Goal: Information Seeking & Learning: Learn about a topic

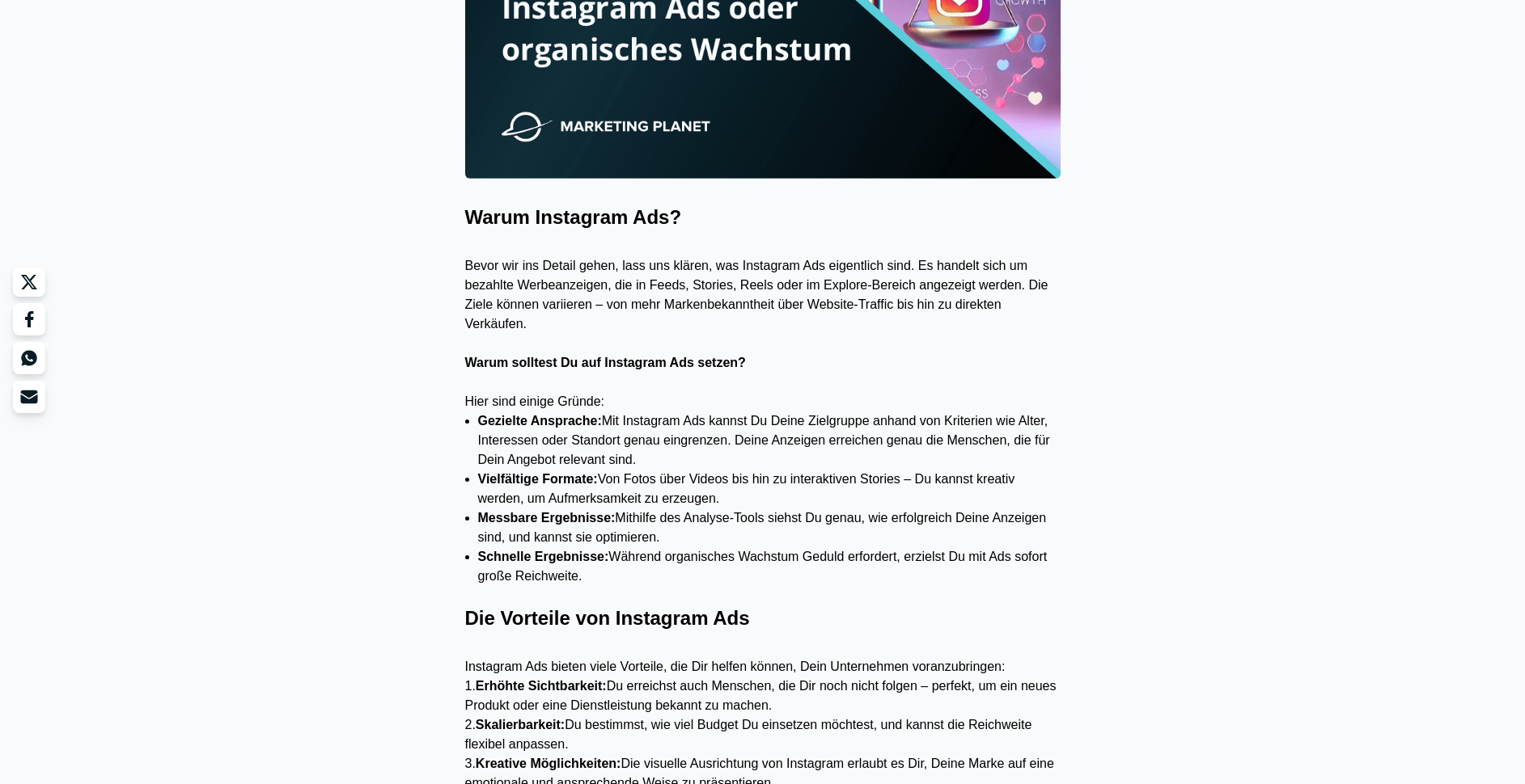
scroll to position [683, 0]
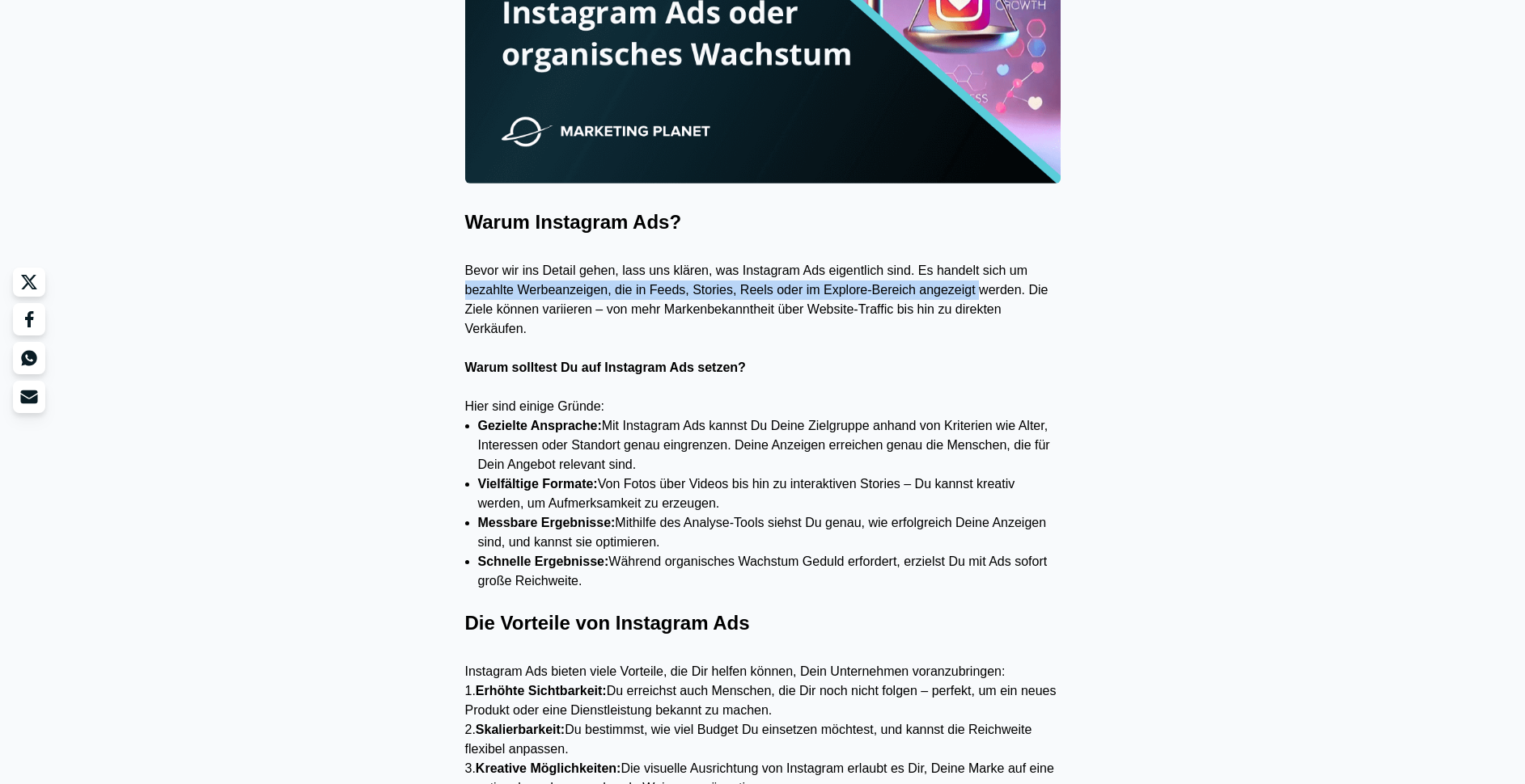
drag, startPoint x: 466, startPoint y: 289, endPoint x: 973, endPoint y: 295, distance: 507.0
click at [985, 292] on p "Bevor wir ins Detail gehen, lass uns klären, was Instagram Ads eigentlich sind.…" at bounding box center [762, 300] width 595 height 78
copy p "bezahlte Werbeanzeigen, die in Feeds, Stories, Reels oder im Explore-Bereich an…"
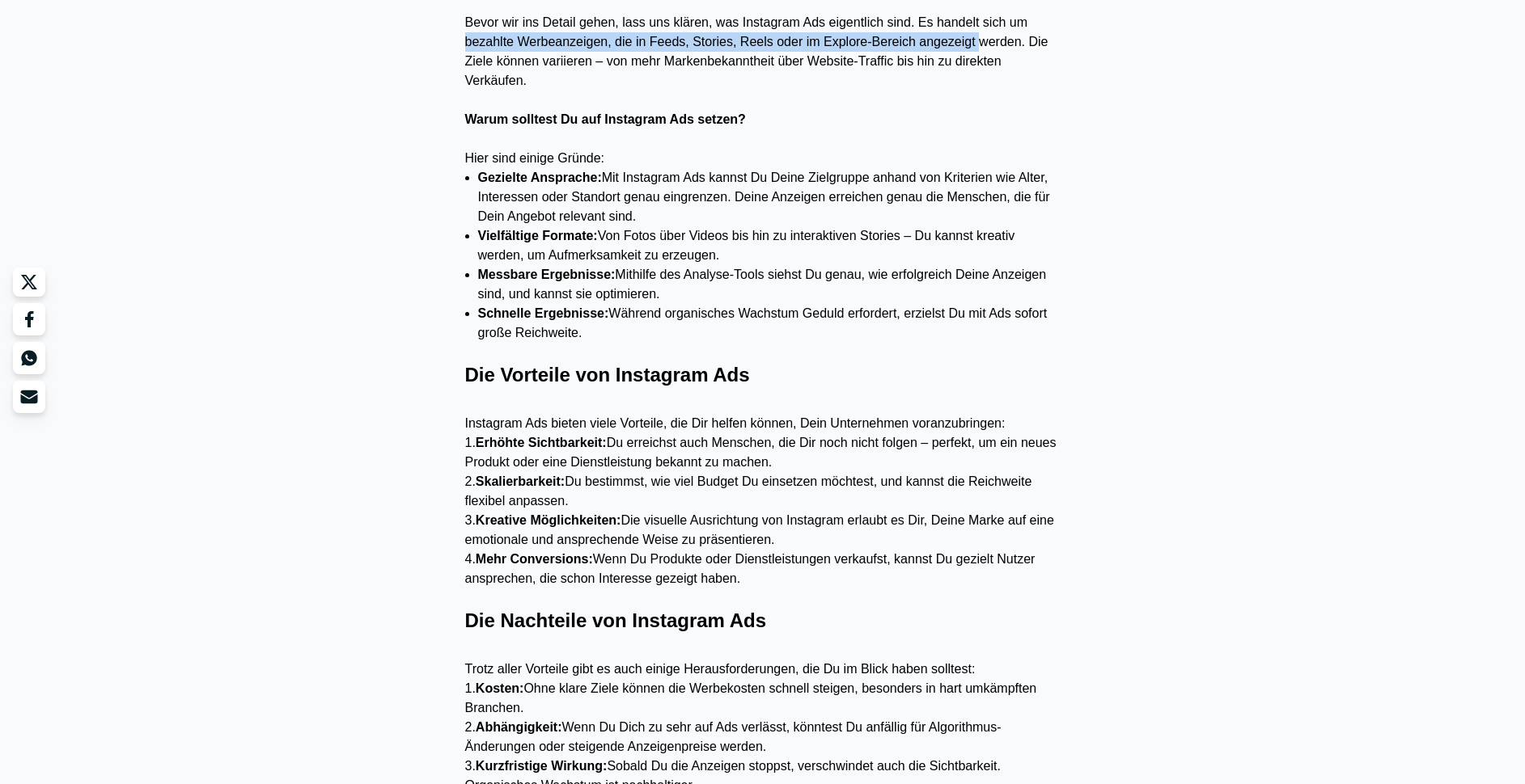
scroll to position [943, 0]
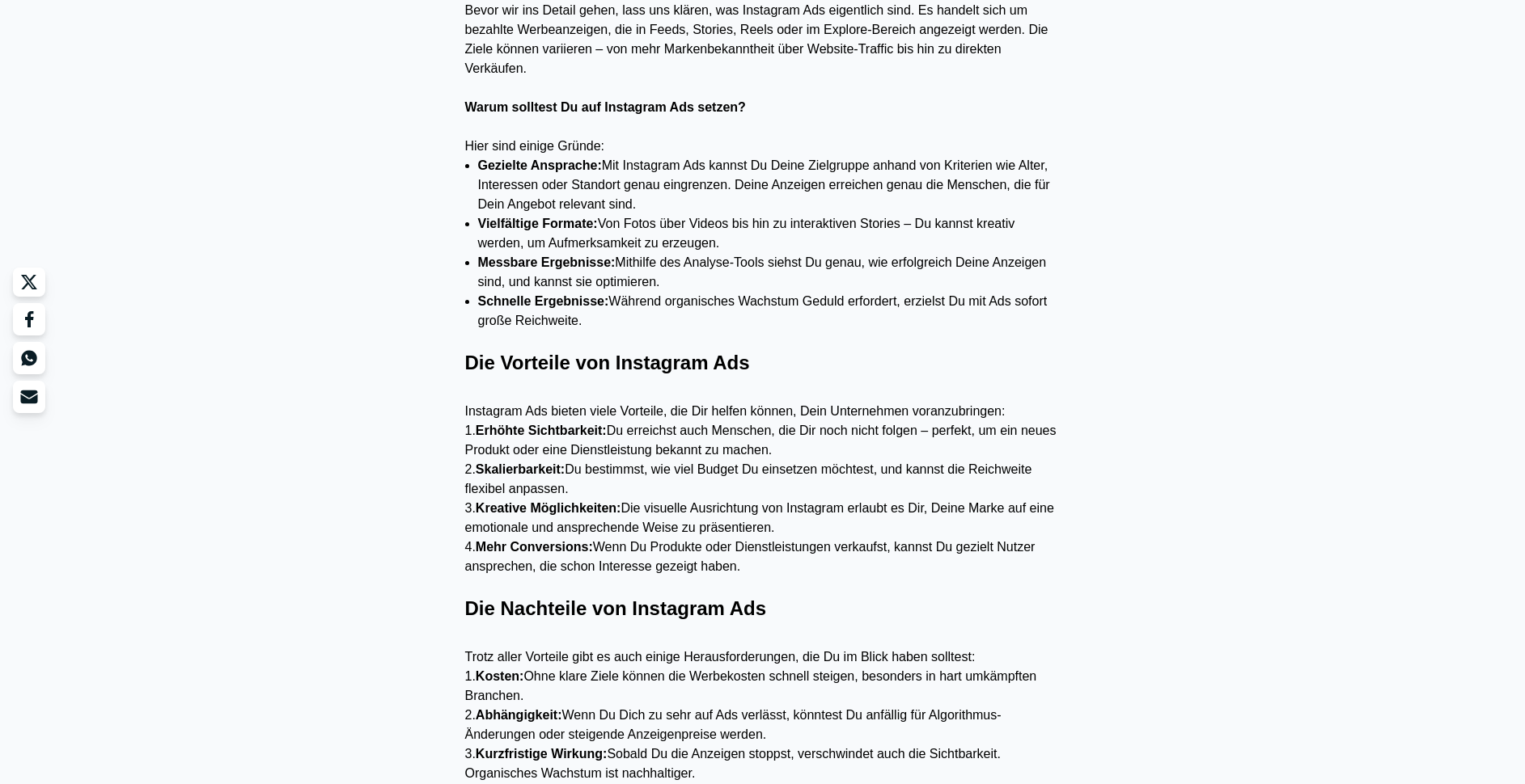
click at [671, 515] on p "3. Kreative Möglichkeiten: Die visuelle Ausrichtung von Instagram erlaubt es Di…" at bounding box center [762, 518] width 595 height 38
click at [669, 537] on p "4. Mehr Conversions: Wenn Du Produkte oder Dienstleistungen verkaufst, kannst D…" at bounding box center [762, 556] width 595 height 38
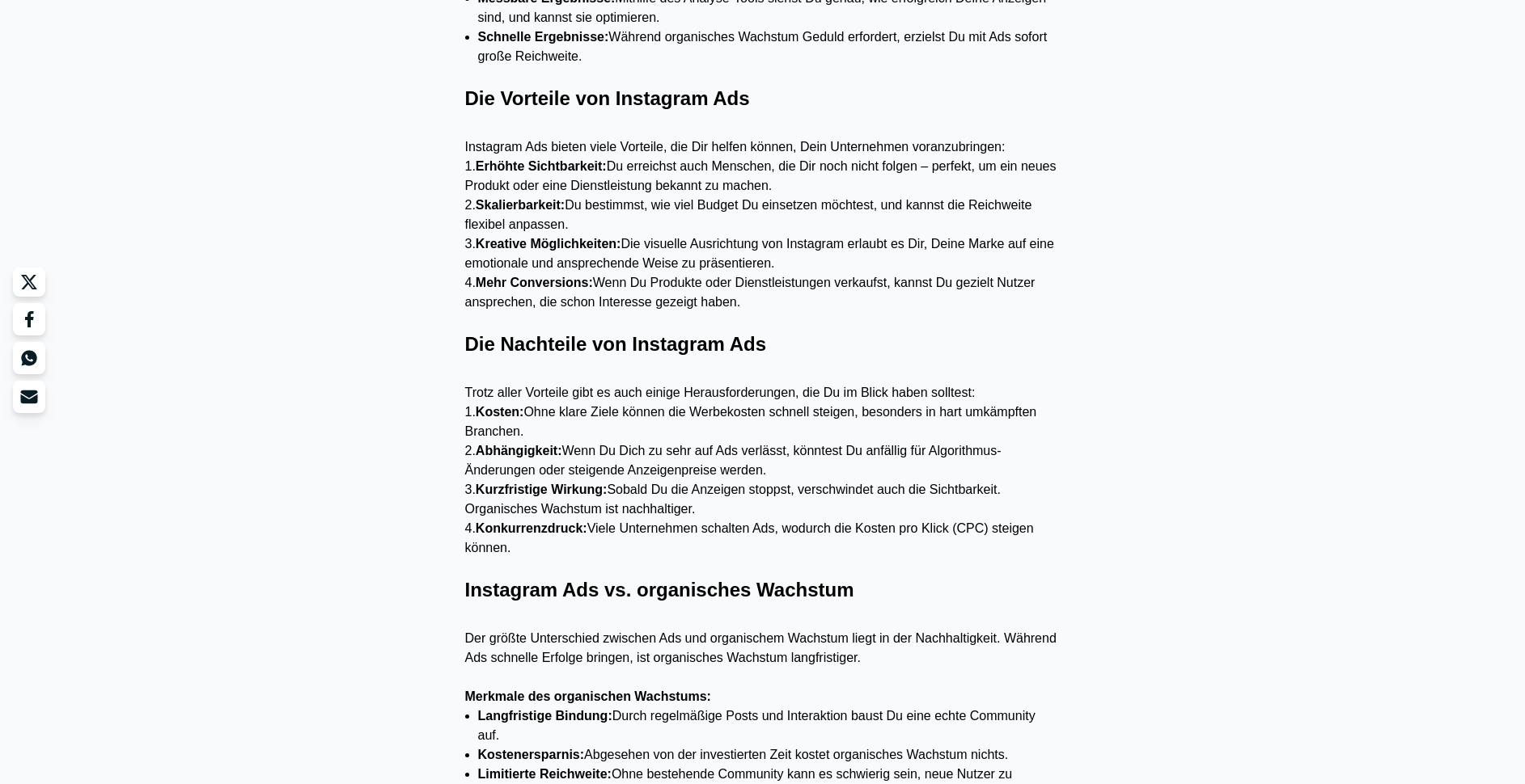
scroll to position [1211, 0]
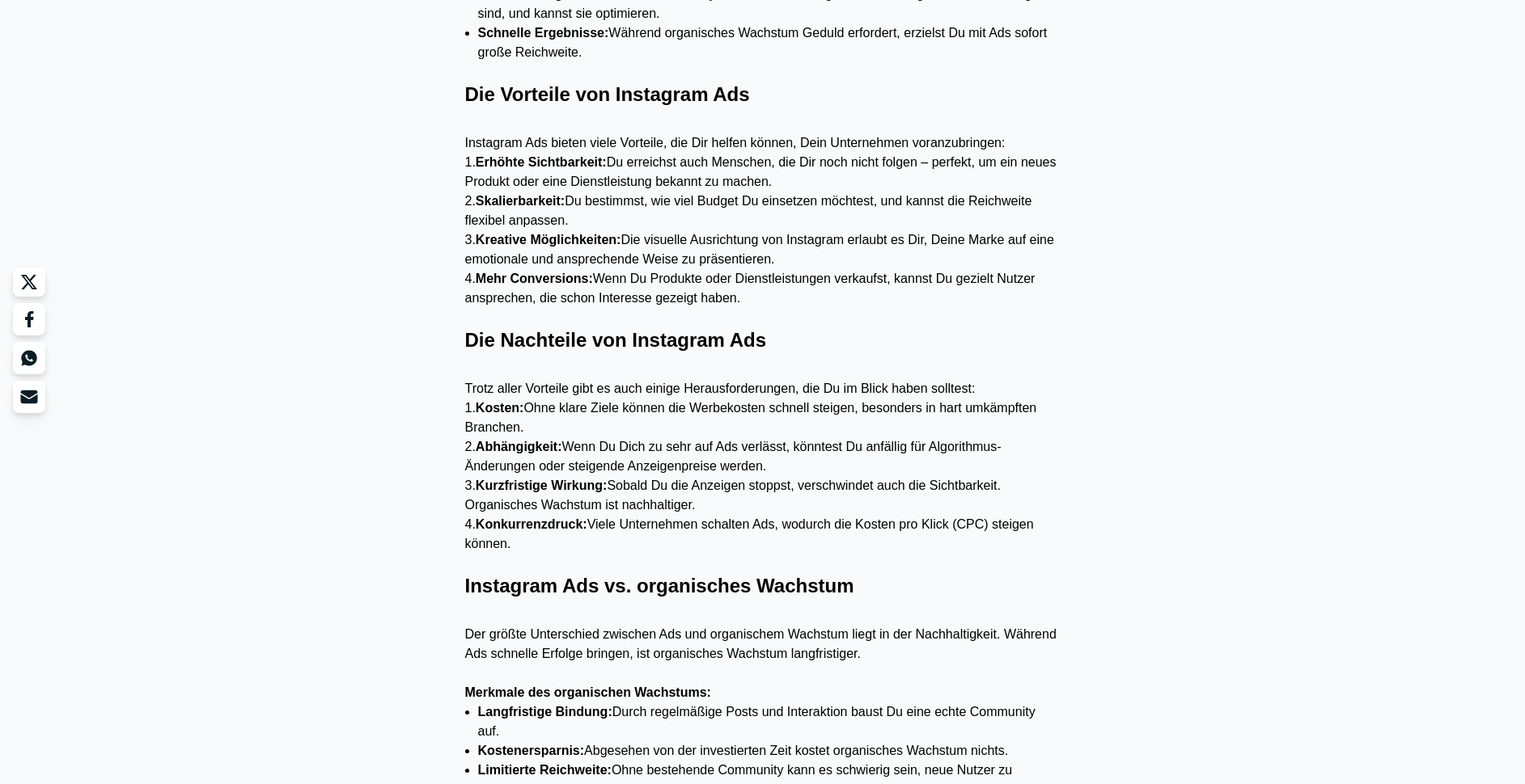
click at [740, 677] on p at bounding box center [762, 673] width 595 height 19
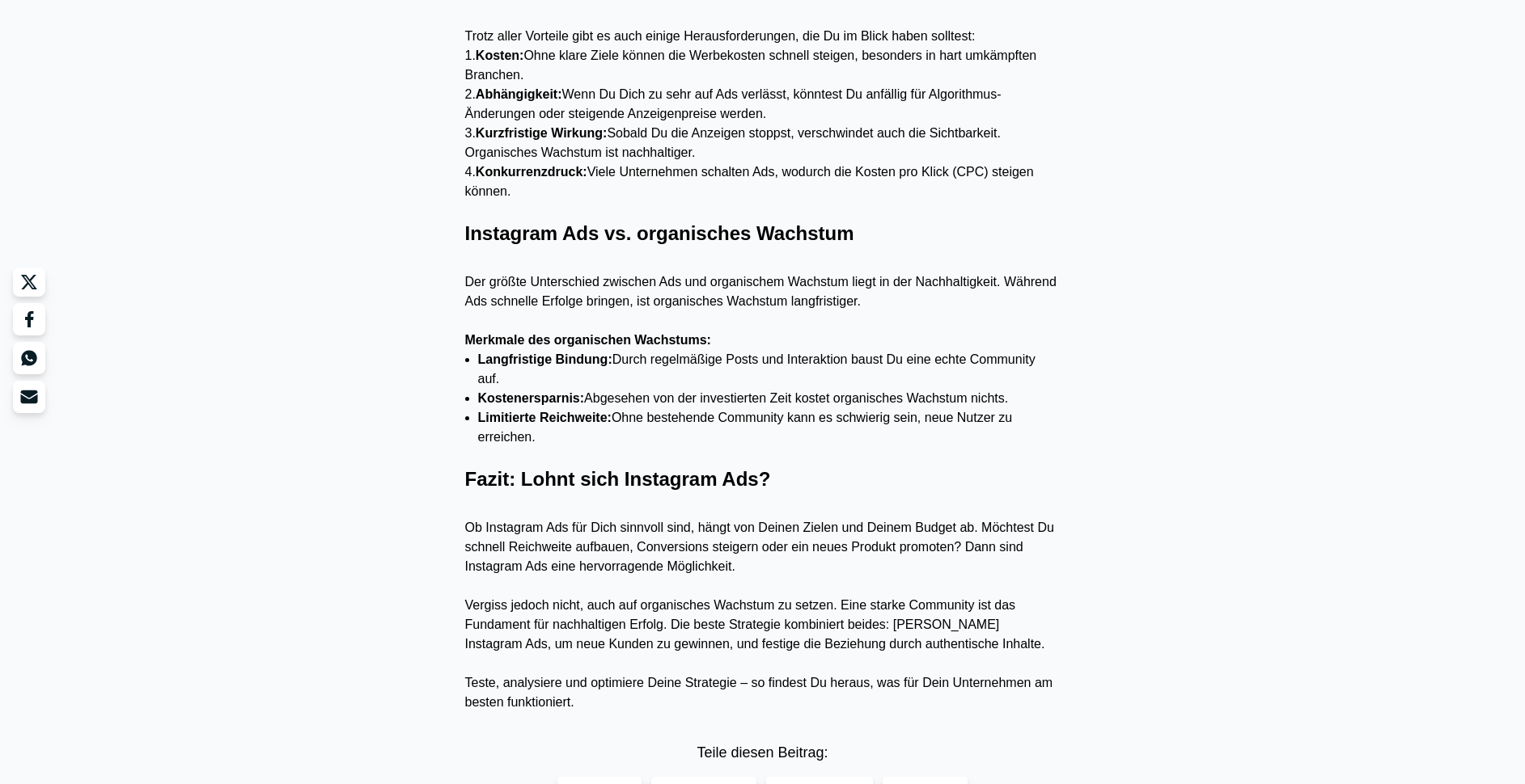
scroll to position [1558, 0]
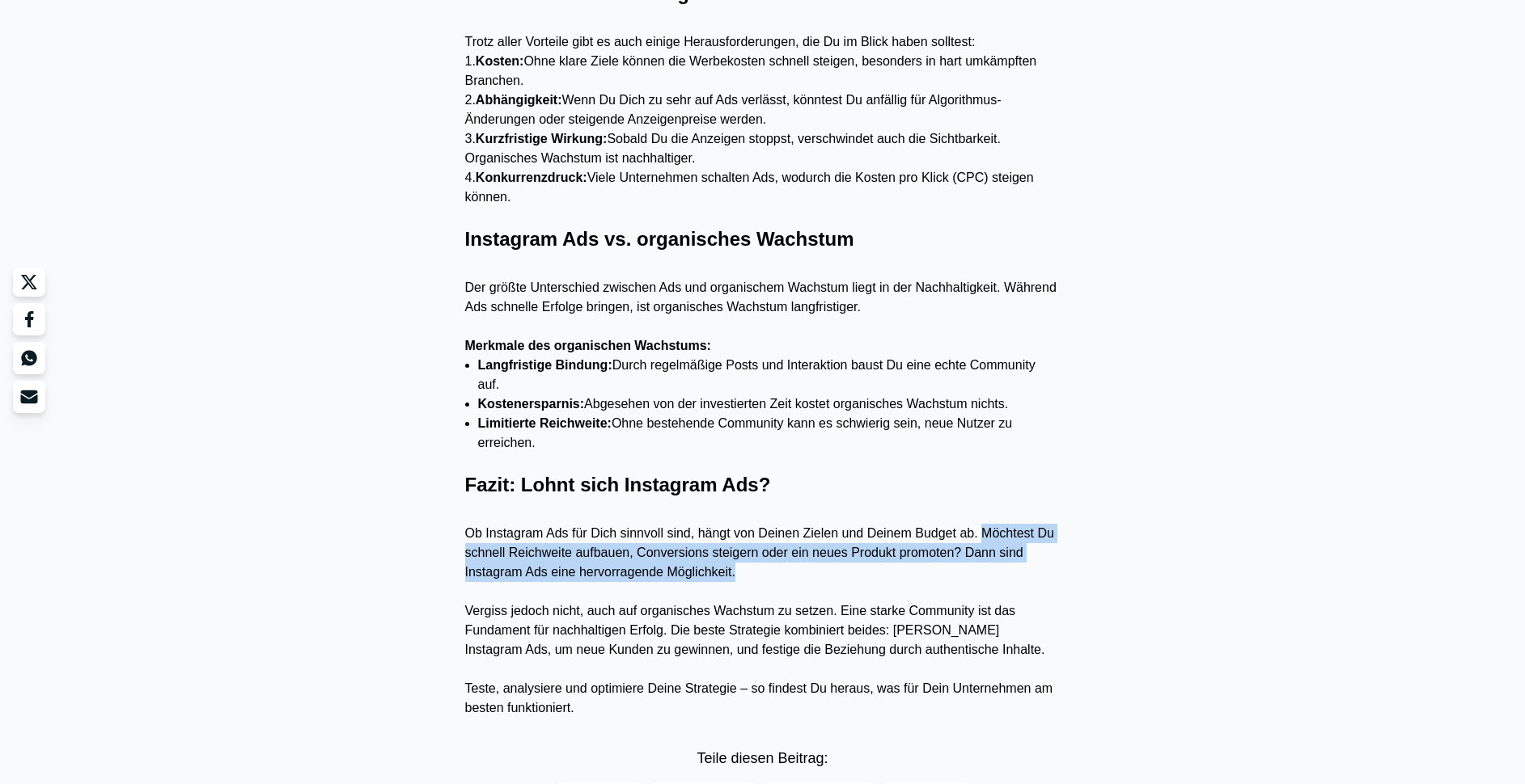
drag, startPoint x: 999, startPoint y: 532, endPoint x: 992, endPoint y: 575, distance: 43.6
click at [992, 575] on p "Ob Instagram Ads für Dich sinnvoll sind, hängt von Deinen Zielen und Deinem Bud…" at bounding box center [762, 553] width 595 height 58
copy p "Möchtest Du schnell Reichweite aufbauen, Conversions steigern oder ein neues Pr…"
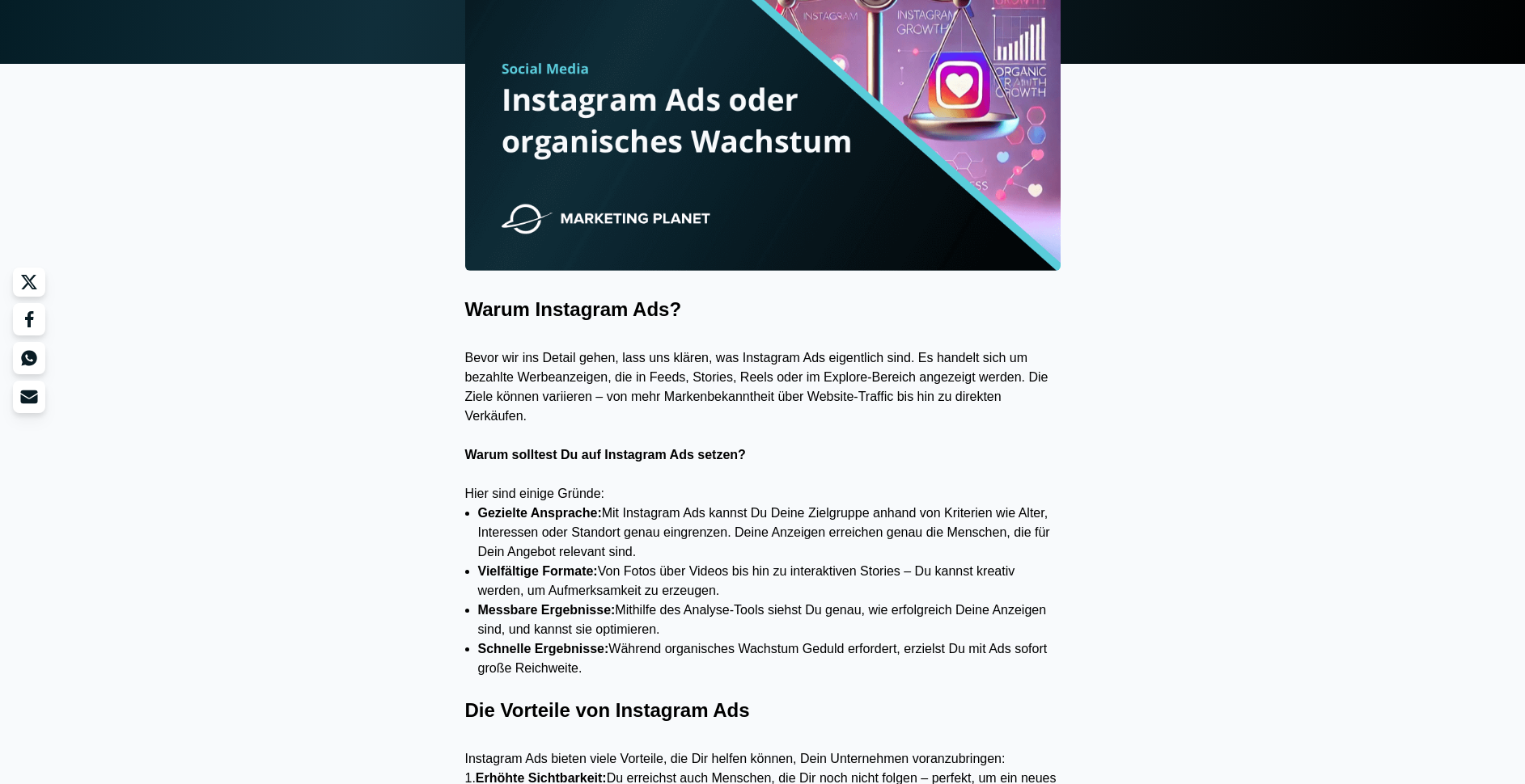
scroll to position [489, 0]
